Goal: Navigation & Orientation: Find specific page/section

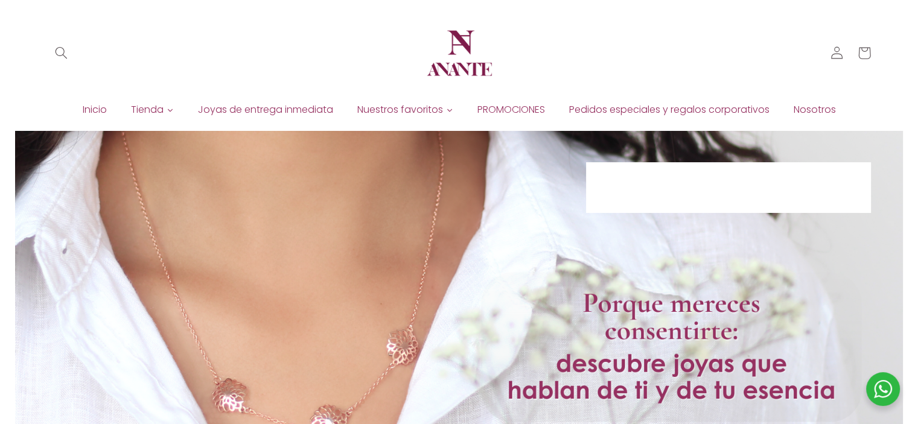
click at [448, 200] on div at bounding box center [459, 336] width 887 height 411
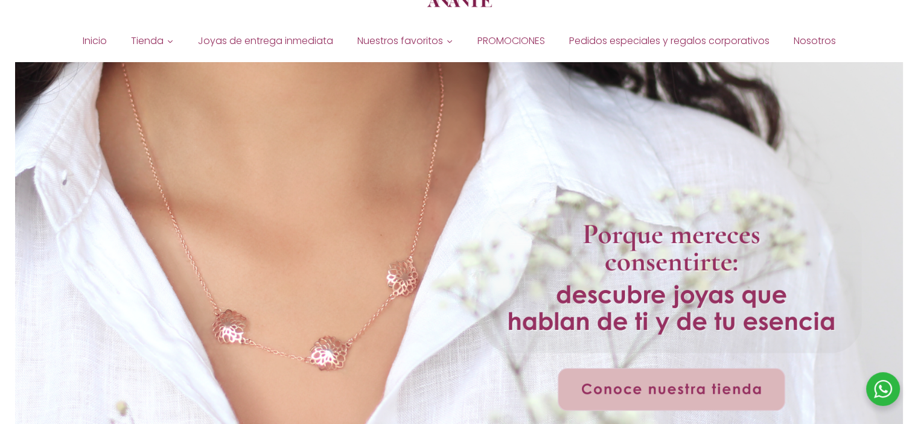
scroll to position [121, 0]
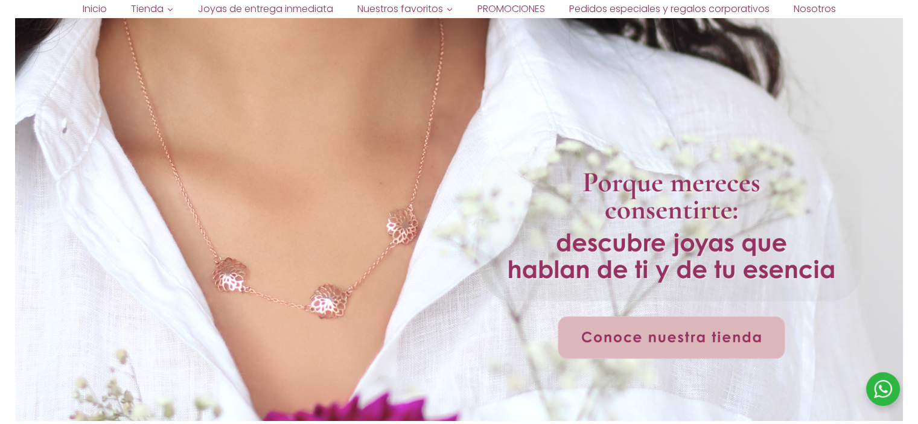
click at [633, 232] on div at bounding box center [459, 215] width 887 height 411
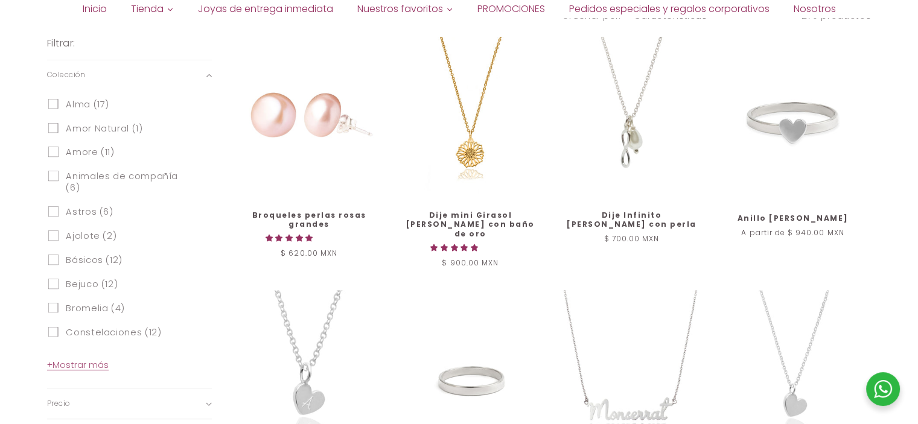
scroll to position [500, 0]
